Goal: Task Accomplishment & Management: Complete application form

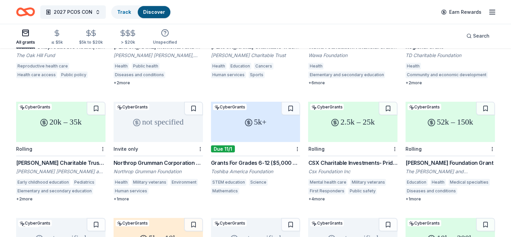
scroll to position [134, 0]
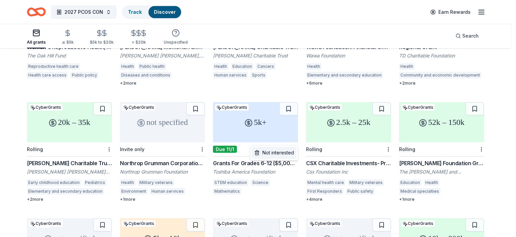
click at [286, 152] on div "Not interested" at bounding box center [274, 153] width 45 height 12
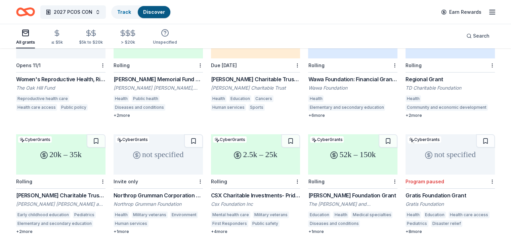
scroll to position [87, 0]
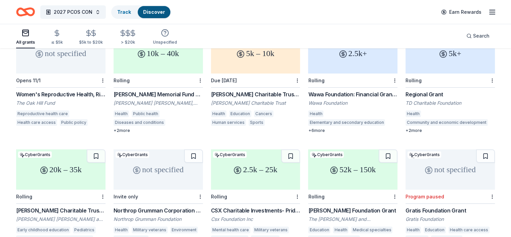
click at [335, 170] on div "52k – 150k" at bounding box center [352, 170] width 89 height 40
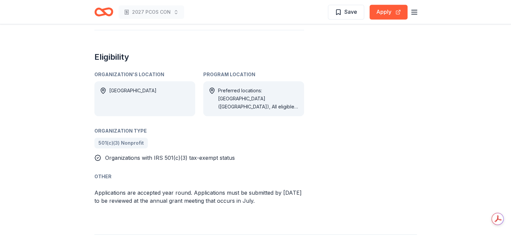
scroll to position [370, 0]
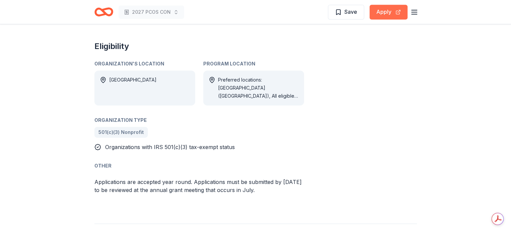
click at [387, 15] on button "Apply" at bounding box center [389, 12] width 38 height 15
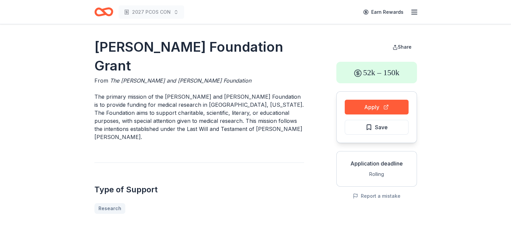
scroll to position [0, 0]
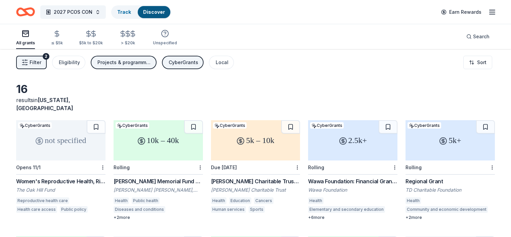
scroll to position [87, 0]
